Goal: Complete application form: Complete application form

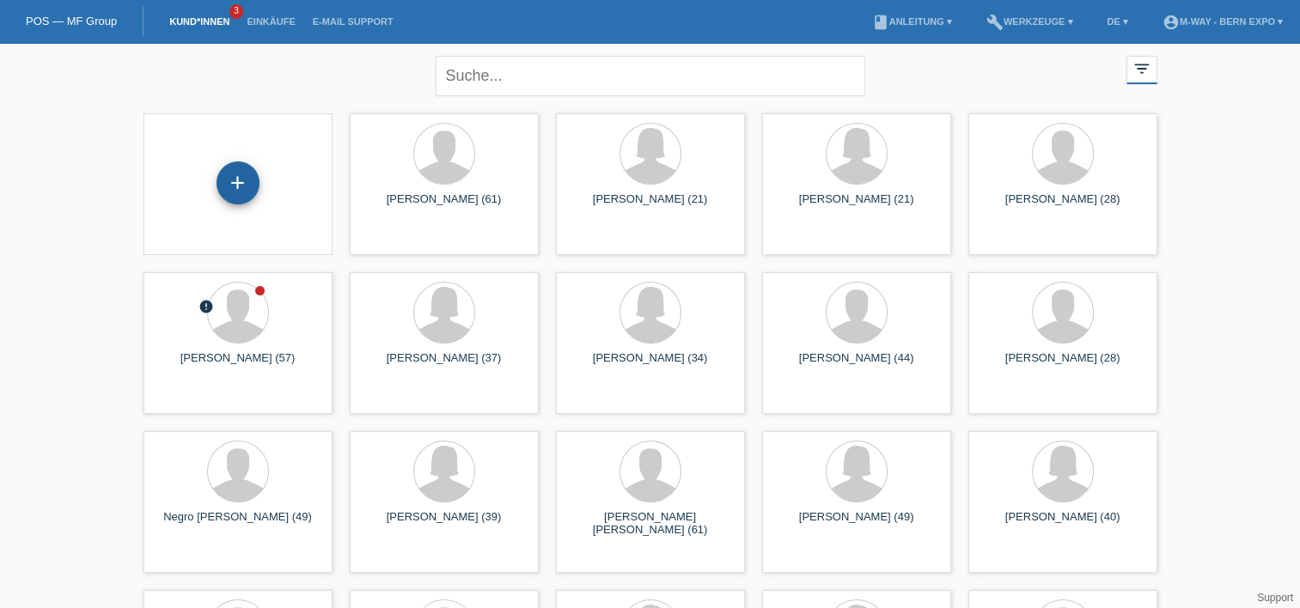
click at [241, 173] on div "+" at bounding box center [237, 182] width 41 height 29
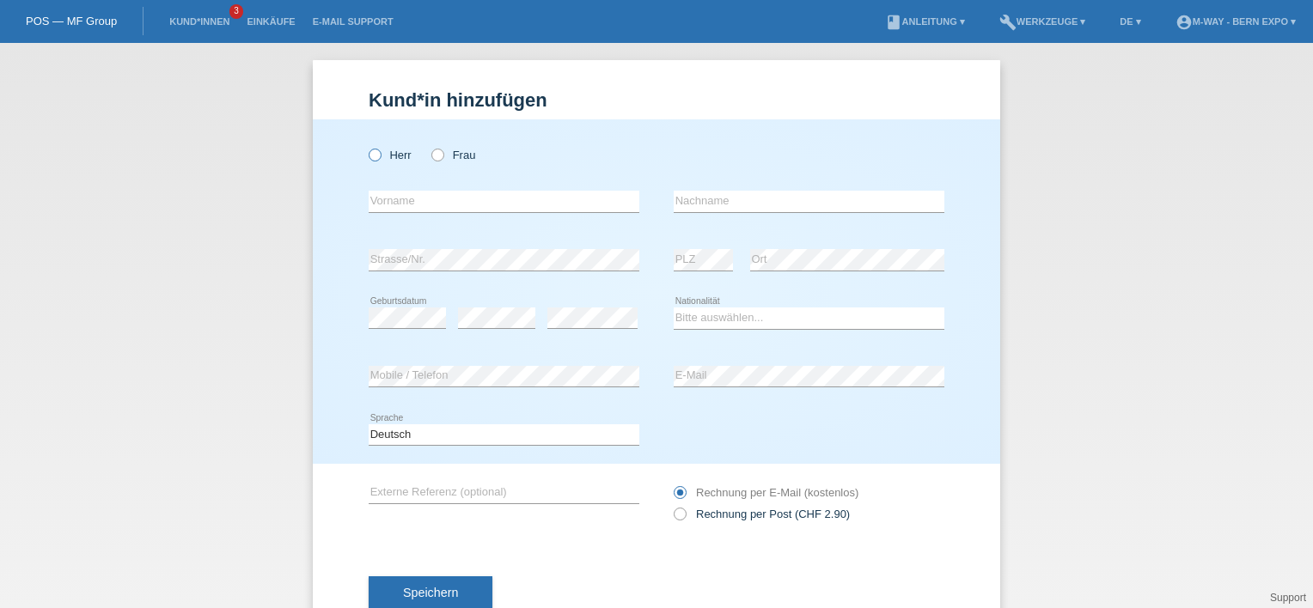
click at [366, 146] on icon at bounding box center [366, 146] width 0 height 0
click at [369, 160] on input "Herr" at bounding box center [374, 154] width 11 height 11
radio input "true"
click at [383, 210] on input "text" at bounding box center [504, 201] width 271 height 21
type input "[PERSON_NAME]"
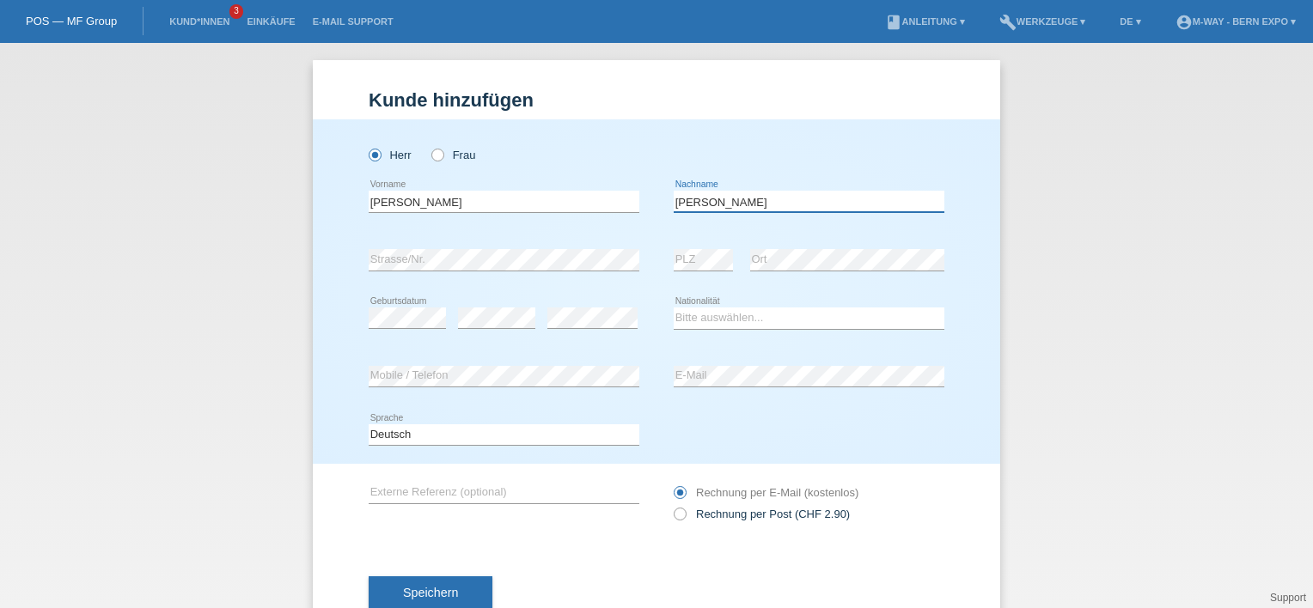
type input "[PERSON_NAME]"
click at [724, 312] on select "Bitte auswählen... Schweiz Deutschland Liechtenstein Österreich ------------ Af…" at bounding box center [809, 318] width 271 height 21
select select "CH"
click at [674, 308] on select "Bitte auswählen... Schweiz Deutschland Liechtenstein Österreich ------------ Af…" at bounding box center [809, 318] width 271 height 21
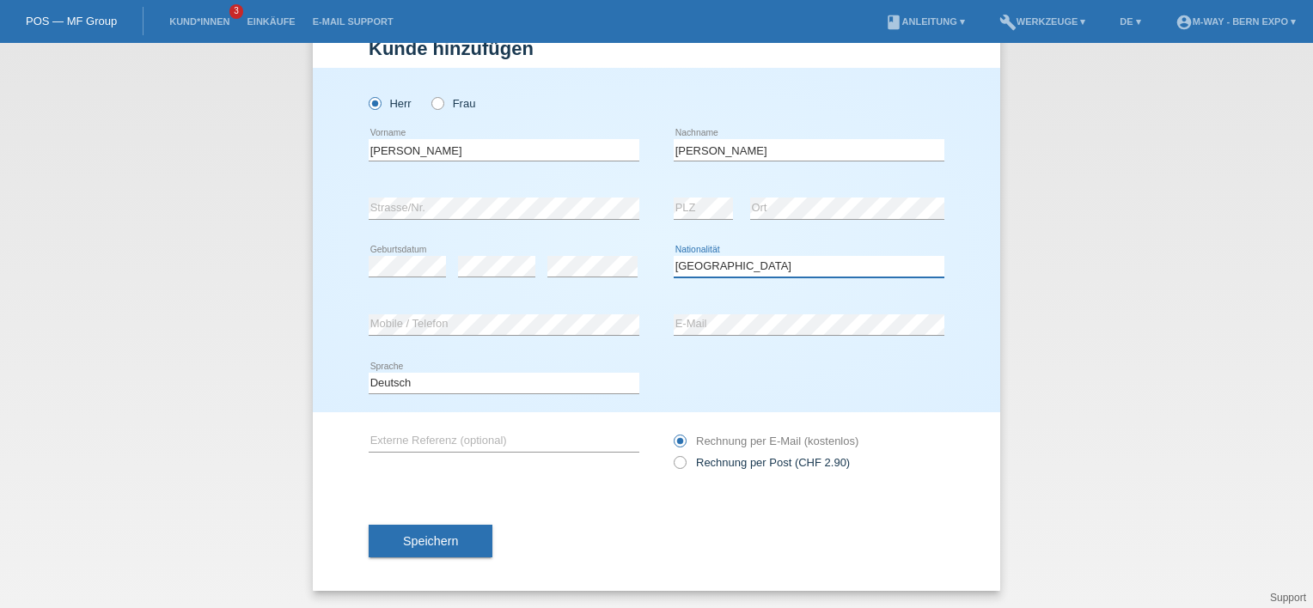
scroll to position [44, 0]
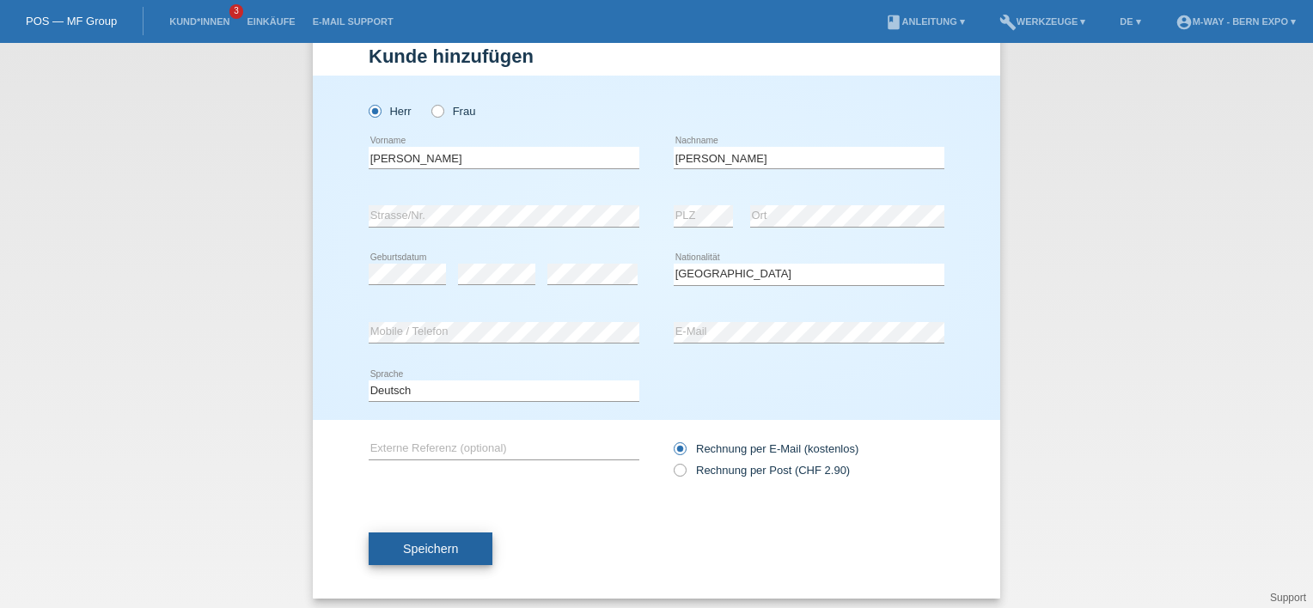
click at [442, 553] on span "Speichern" at bounding box center [430, 549] width 55 height 14
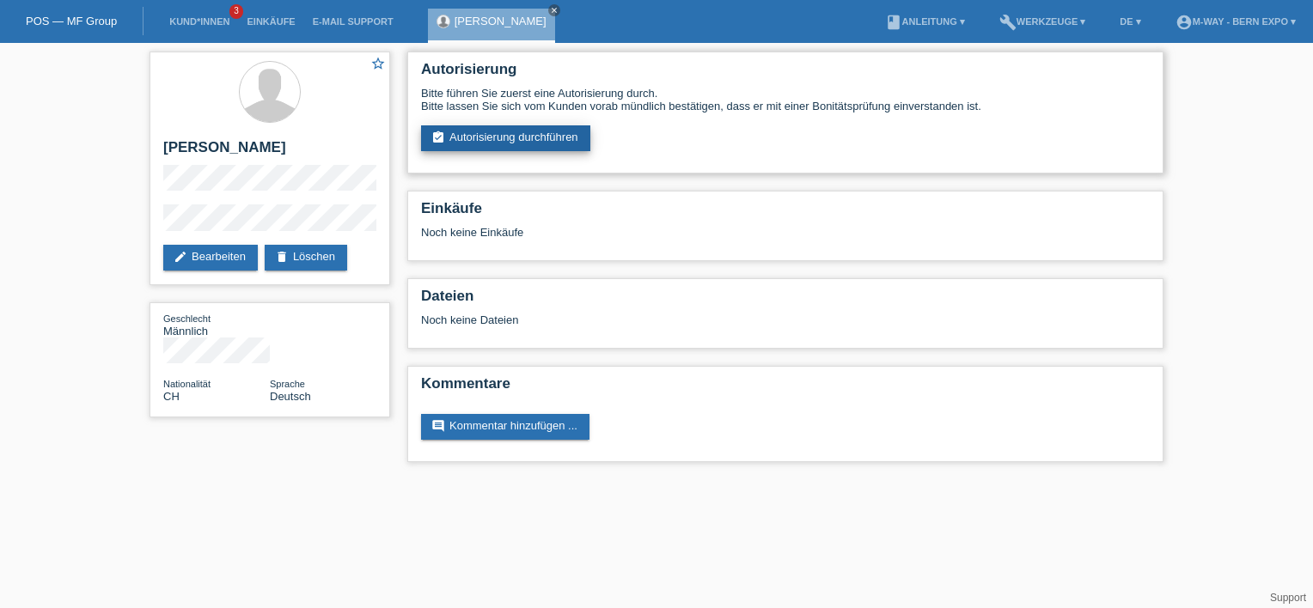
click at [482, 135] on link "assignment_turned_in Autorisierung durchführen" at bounding box center [505, 138] width 169 height 26
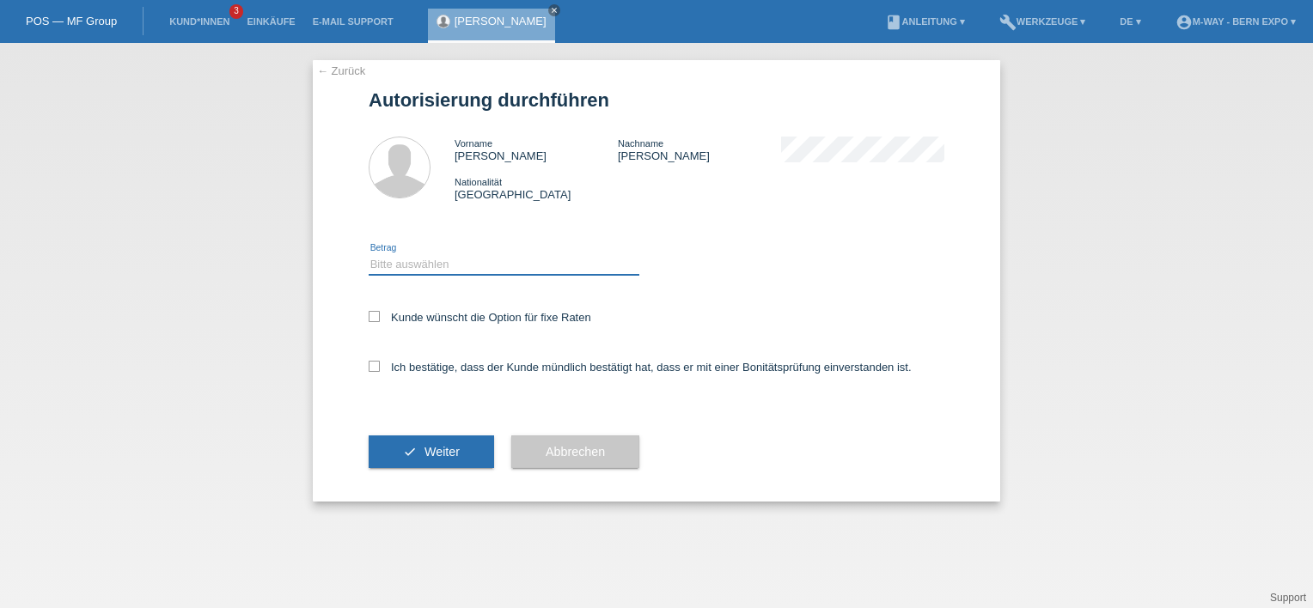
click at [444, 264] on select "Bitte auswählen CHF 1.00 - CHF 499.00 CHF 500.00 - CHF 1'999.00 CHF 2'000.00 - …" at bounding box center [504, 264] width 271 height 21
select select "3"
click at [369, 254] on select "Bitte auswählen CHF 1.00 - CHF 499.00 CHF 500.00 - CHF 1'999.00 CHF 2'000.00 - …" at bounding box center [504, 264] width 271 height 21
click at [378, 370] on icon at bounding box center [374, 366] width 11 height 11
click at [378, 370] on input "Ich bestätige, dass der Kunde mündlich bestätigt hat, dass er mit einer Bonität…" at bounding box center [374, 366] width 11 height 11
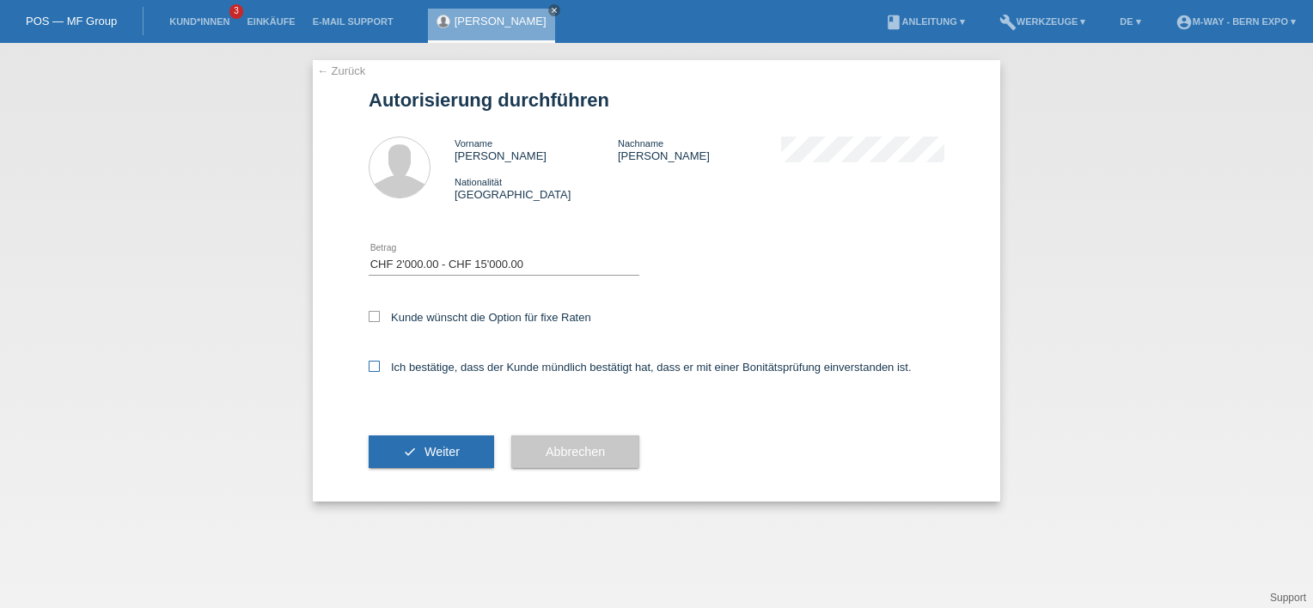
checkbox input "true"
click at [435, 455] on span "Weiter" at bounding box center [441, 452] width 35 height 14
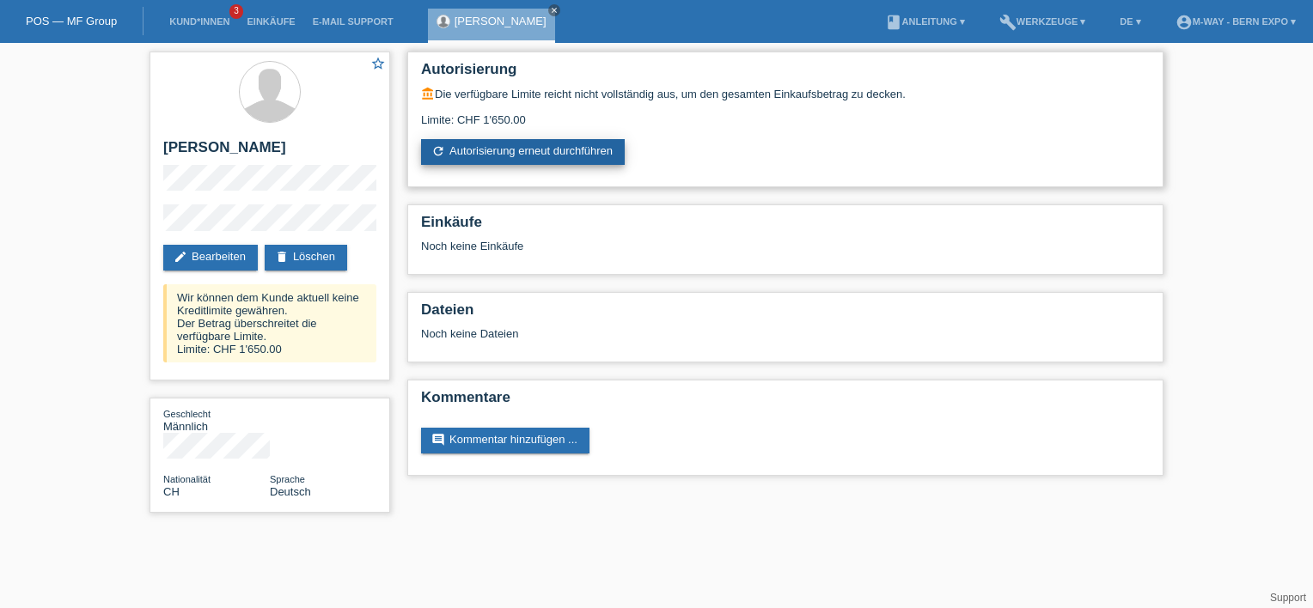
click at [484, 153] on link "refresh Autorisierung erneut durchführen" at bounding box center [523, 152] width 204 height 26
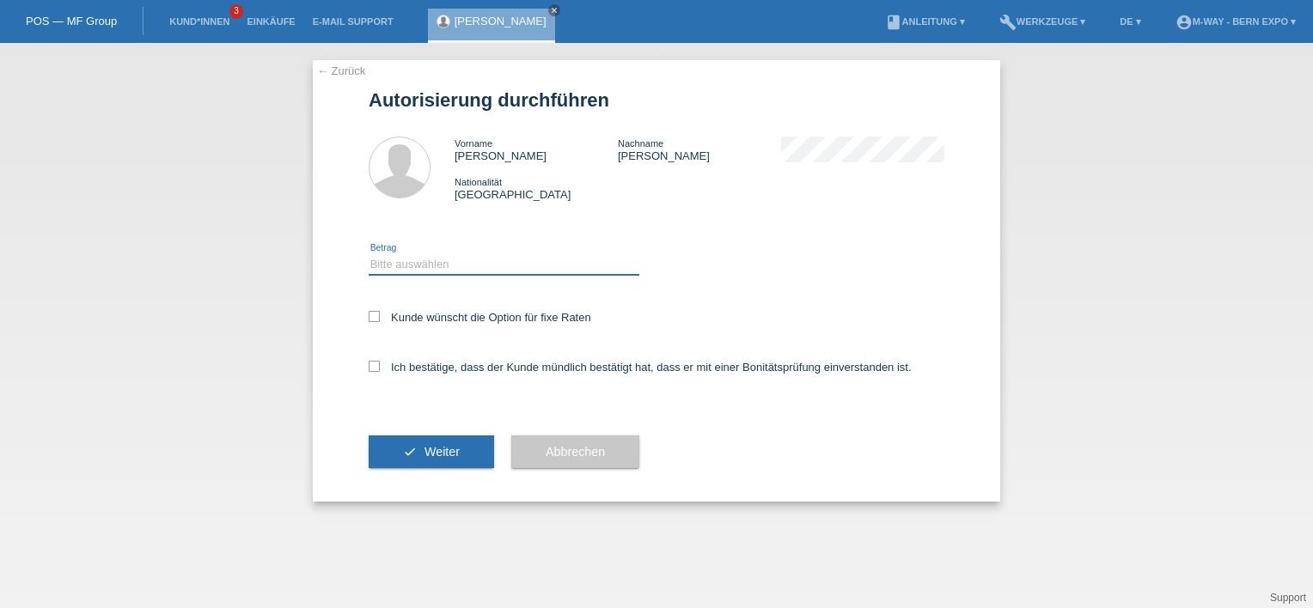
click at [470, 255] on select "Bitte auswählen CHF 1.00 - CHF 499.00 CHF 500.00 - CHF 1'999.00 CHF 2'000.00 - …" at bounding box center [504, 264] width 271 height 21
select select "3"
click at [369, 254] on select "Bitte auswählen CHF 1.00 - CHF 499.00 CHF 500.00 - CHF 1'999.00 CHF 2'000.00 - …" at bounding box center [504, 264] width 271 height 21
click at [375, 374] on label "Ich bestätige, dass der Kunde mündlich bestätigt hat, dass er mit einer Bonität…" at bounding box center [640, 367] width 543 height 13
click at [375, 372] on input "Ich bestätige, dass der Kunde mündlich bestätigt hat, dass er mit einer Bonität…" at bounding box center [374, 366] width 11 height 11
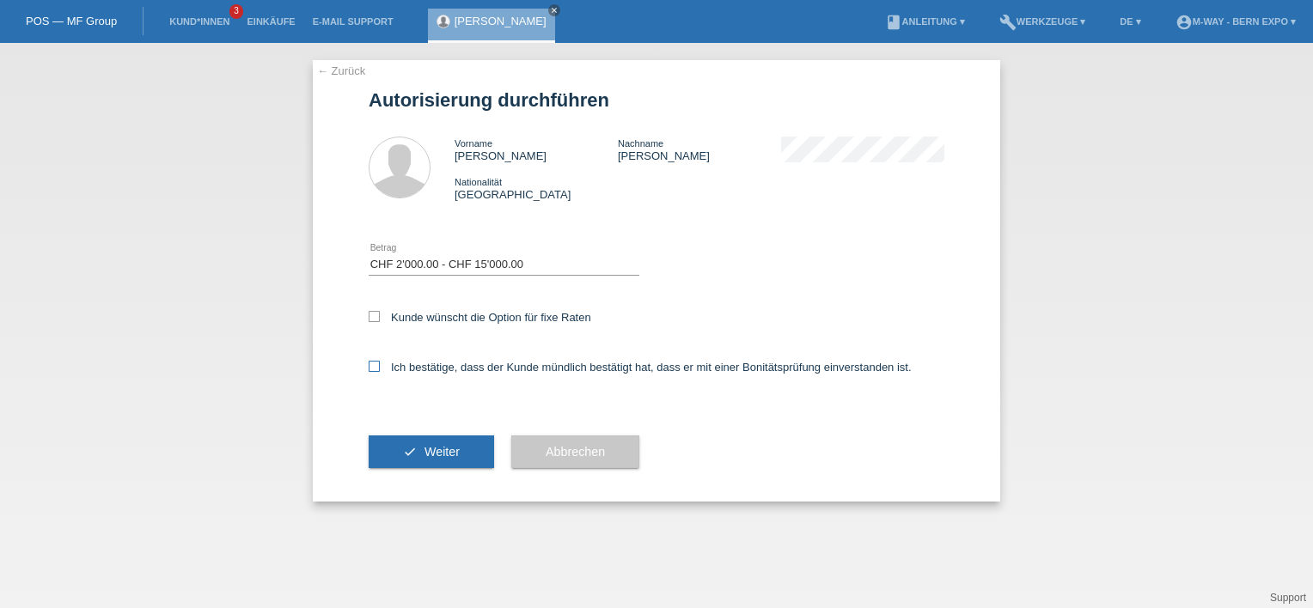
checkbox input "true"
click at [424, 448] on span "Weiter" at bounding box center [441, 452] width 35 height 14
